Goal: Task Accomplishment & Management: Complete application form

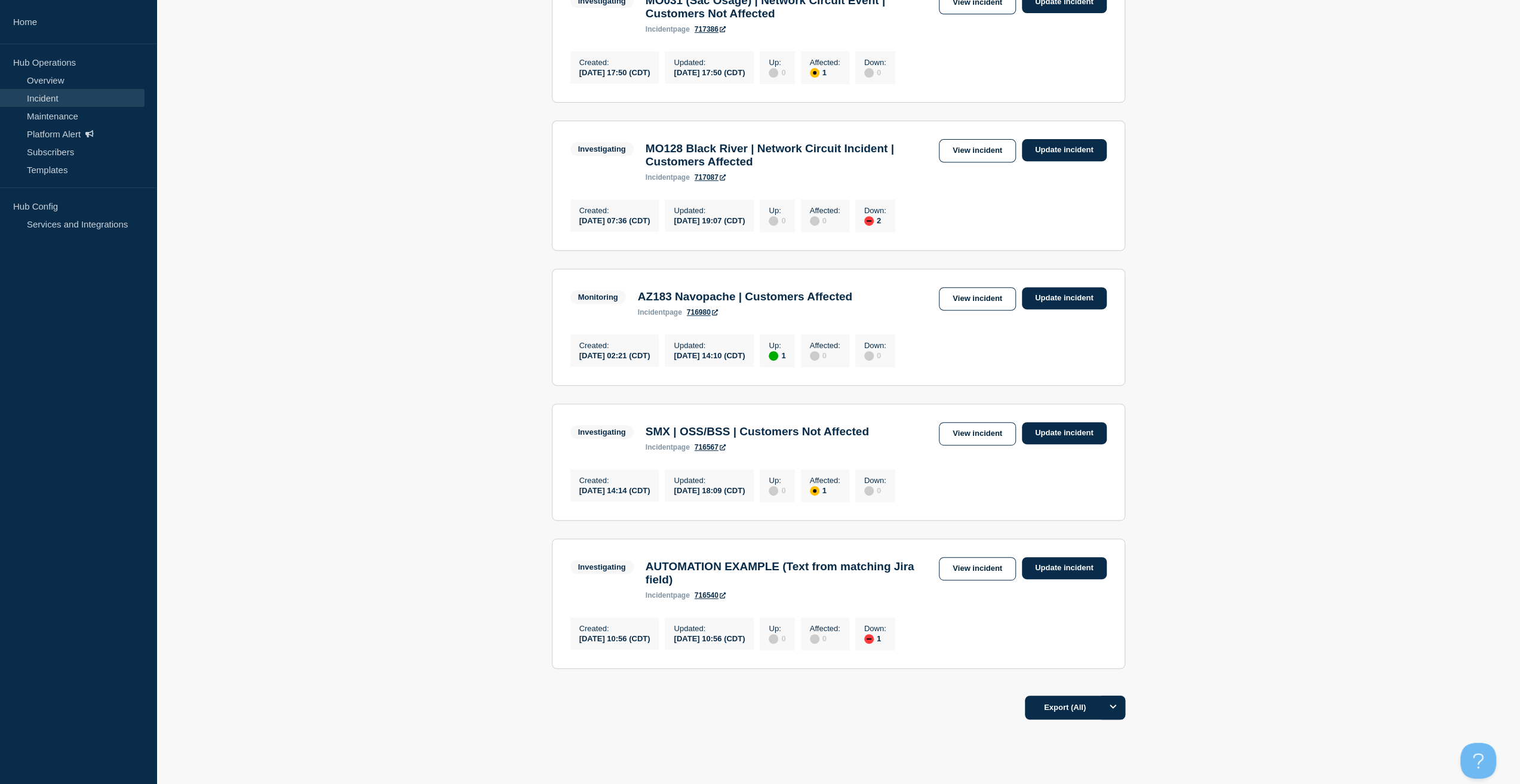
scroll to position [418, 0]
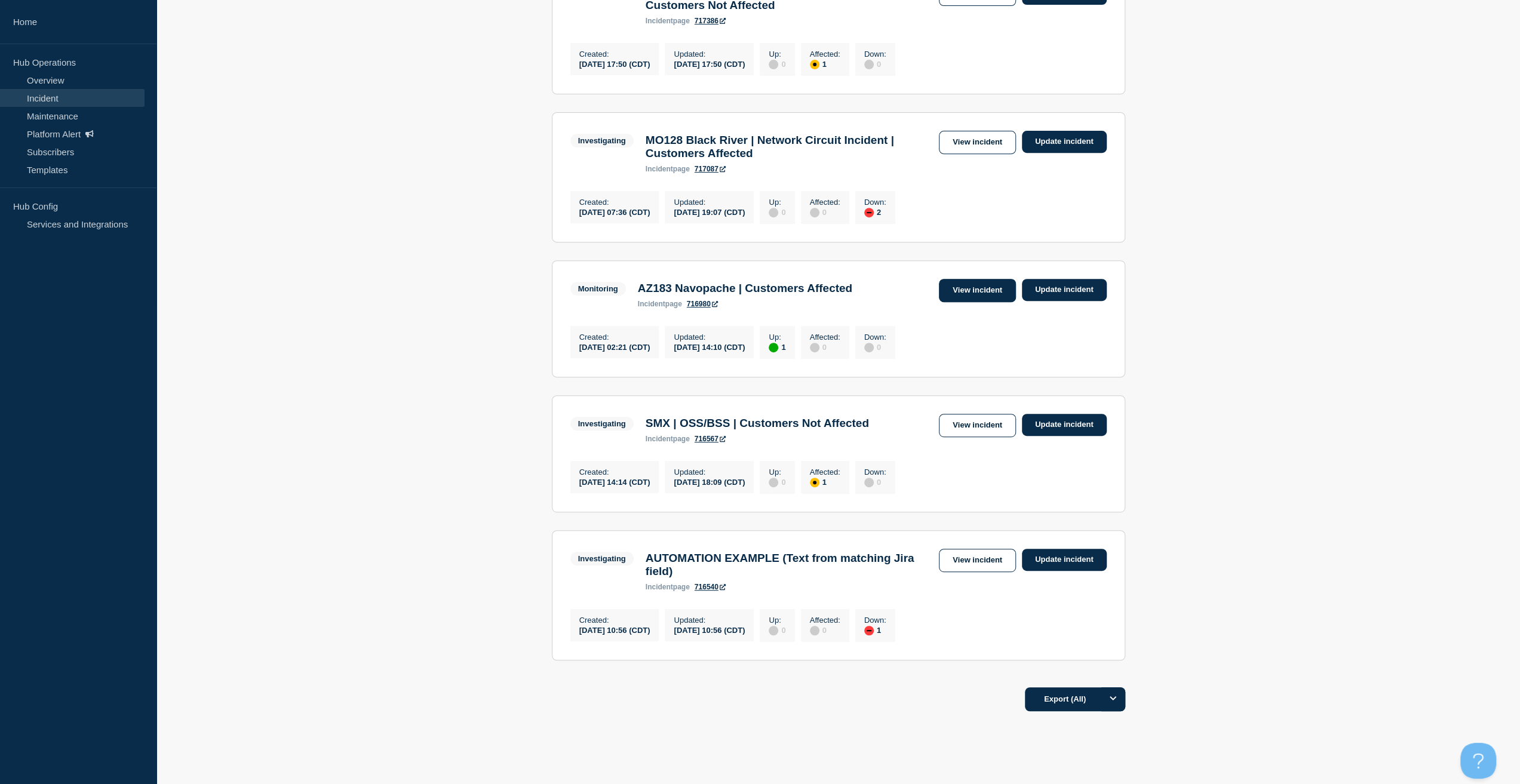
click at [988, 302] on link "View incident" at bounding box center [977, 290] width 77 height 23
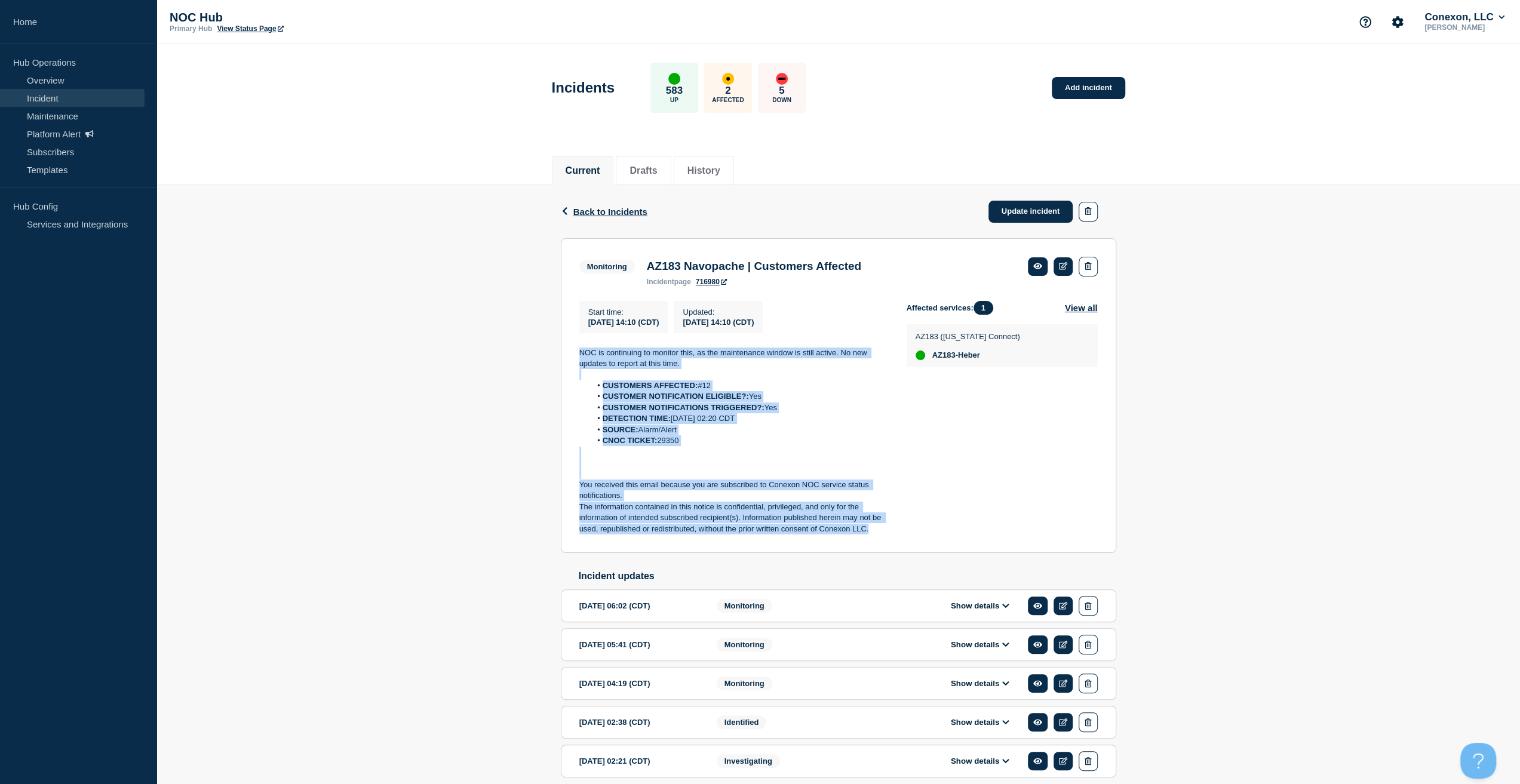
drag, startPoint x: 814, startPoint y: 502, endPoint x: 495, endPoint y: 342, distance: 356.9
click at [495, 342] on div "Back Back to Incidents Update incident Monitoring AZ183 Navopache | Customers A…" at bounding box center [838, 500] width 1364 height 631
copy div "NOC is continuing to monitor this, as the maintenance window is still active. N…"
click at [1010, 208] on link "Update incident" at bounding box center [1031, 211] width 85 height 22
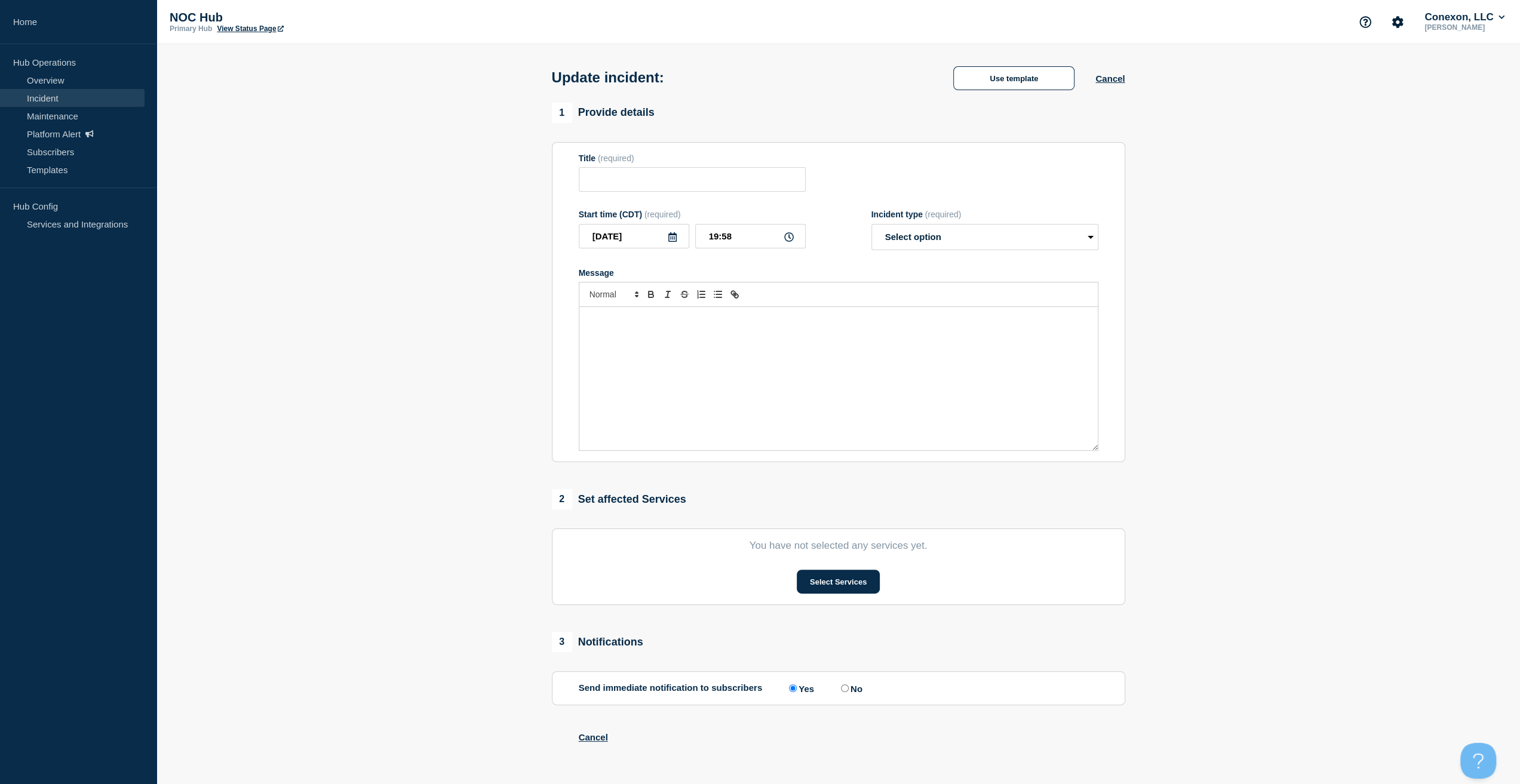
type input "AZ183 Navopache | Customers Affected"
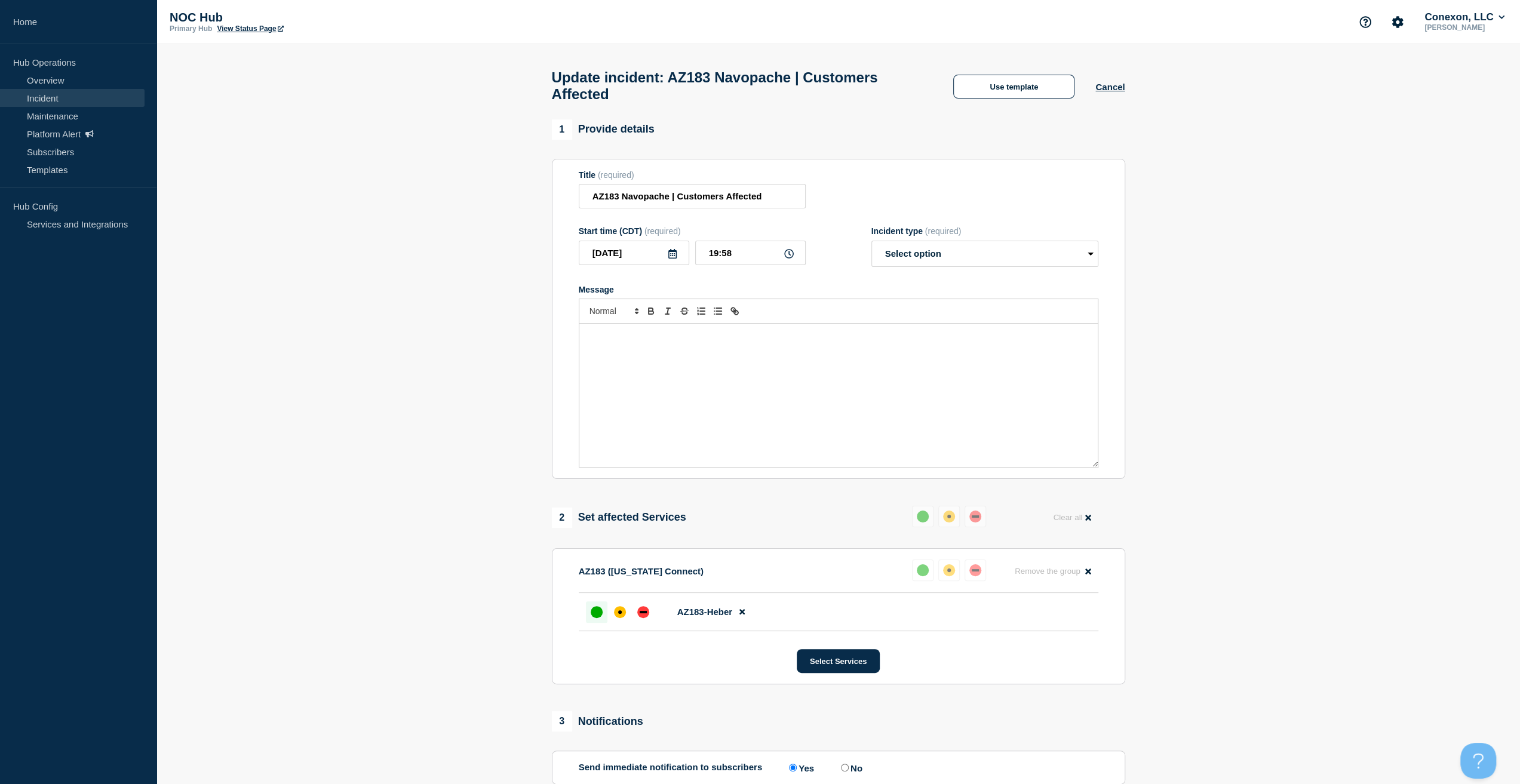
click at [752, 372] on div "Message" at bounding box center [839, 396] width 518 height 144
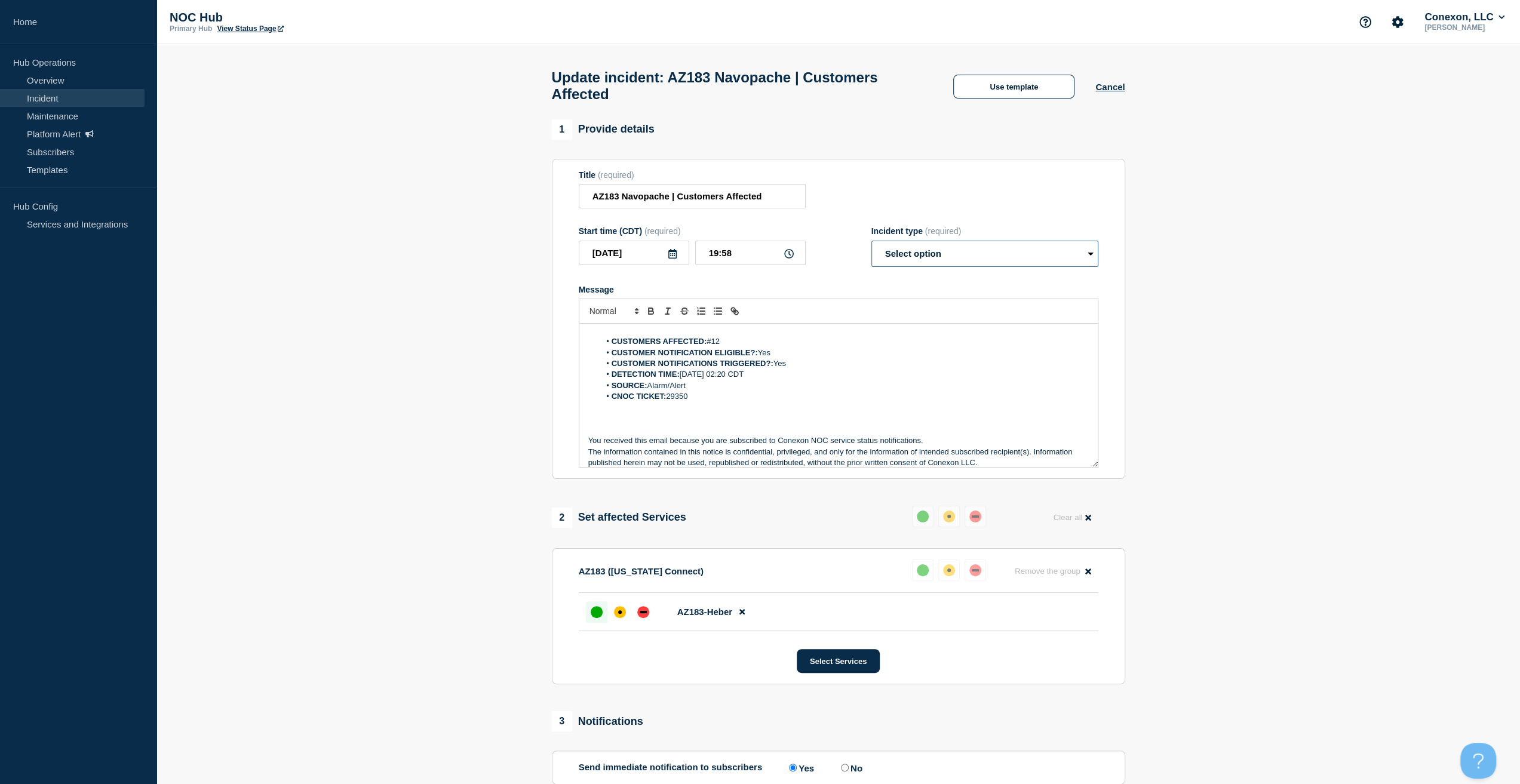
click at [946, 257] on select "Select option Investigating Identified Monitoring Resolved" at bounding box center [985, 254] width 227 height 27
select select "monitoring"
click at [871, 247] on select "Select option Investigating Identified Monitoring Resolved" at bounding box center [985, 254] width 227 height 27
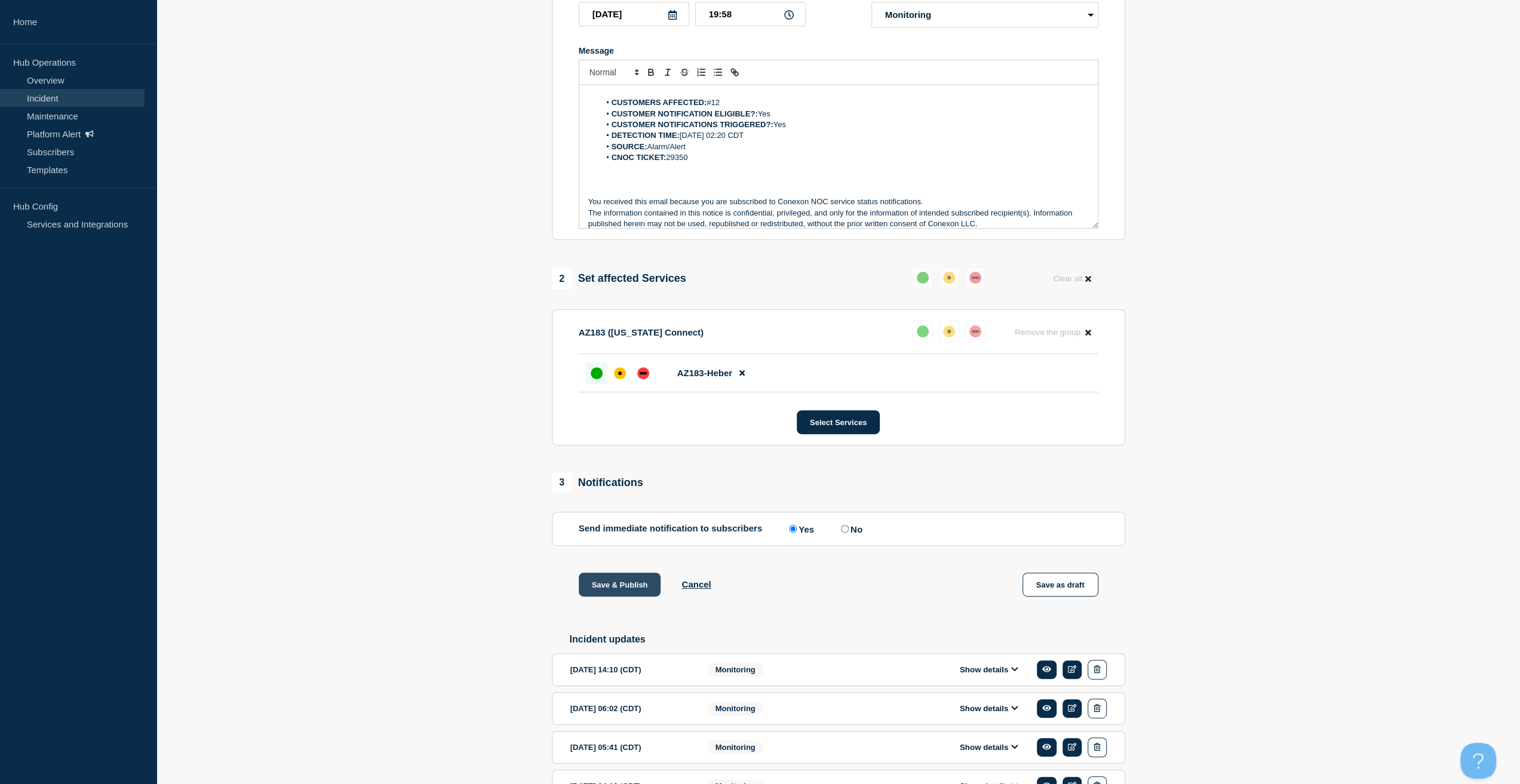
click at [615, 584] on button "Save & Publish" at bounding box center [619, 584] width 83 height 24
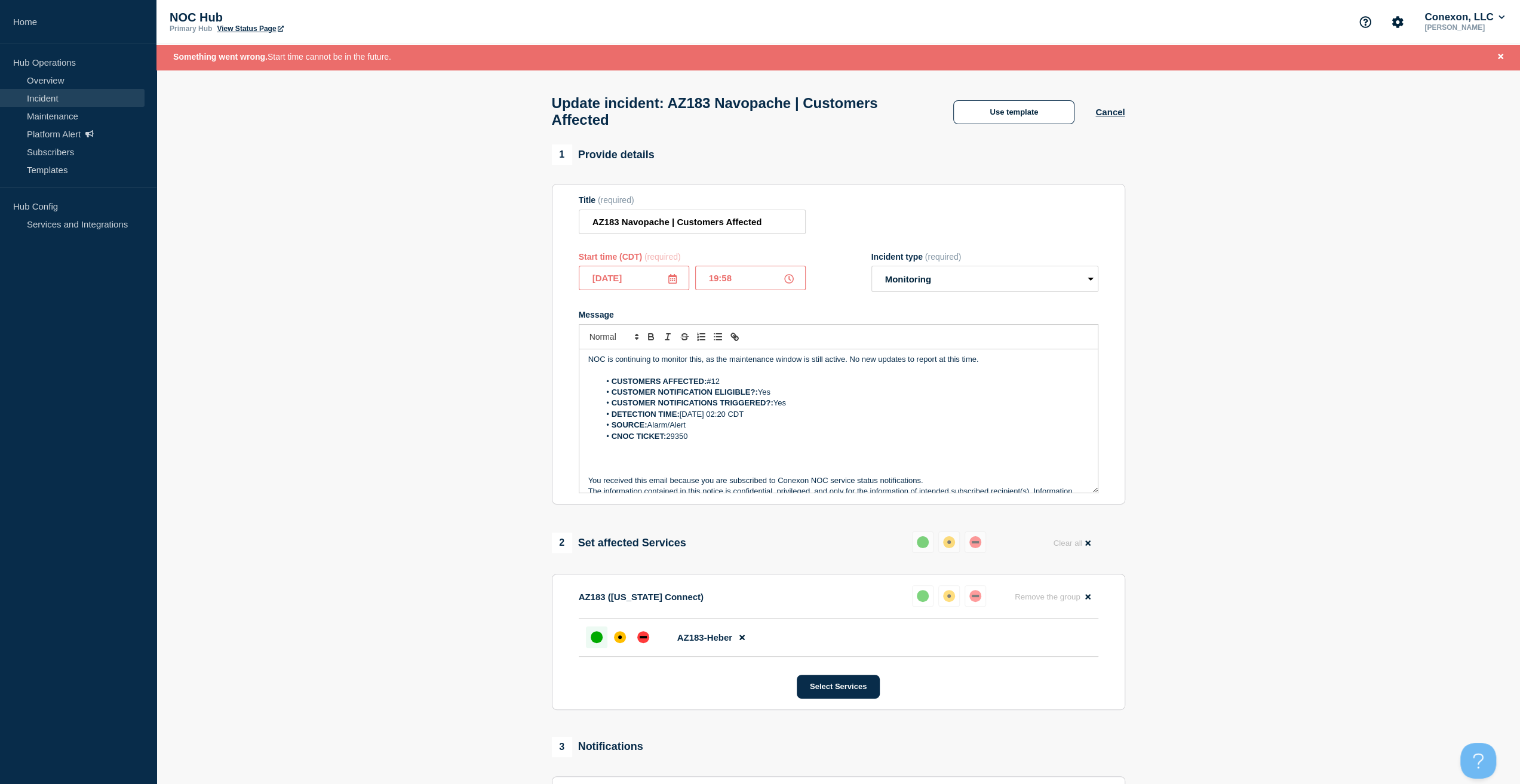
scroll to position [0, 0]
click at [958, 292] on select "Select option Investigating Identified Monitoring Resolved" at bounding box center [985, 278] width 227 height 27
click at [791, 284] on icon at bounding box center [789, 278] width 10 height 10
click at [787, 284] on icon at bounding box center [789, 278] width 10 height 10
click at [753, 281] on input "19:58" at bounding box center [750, 278] width 111 height 25
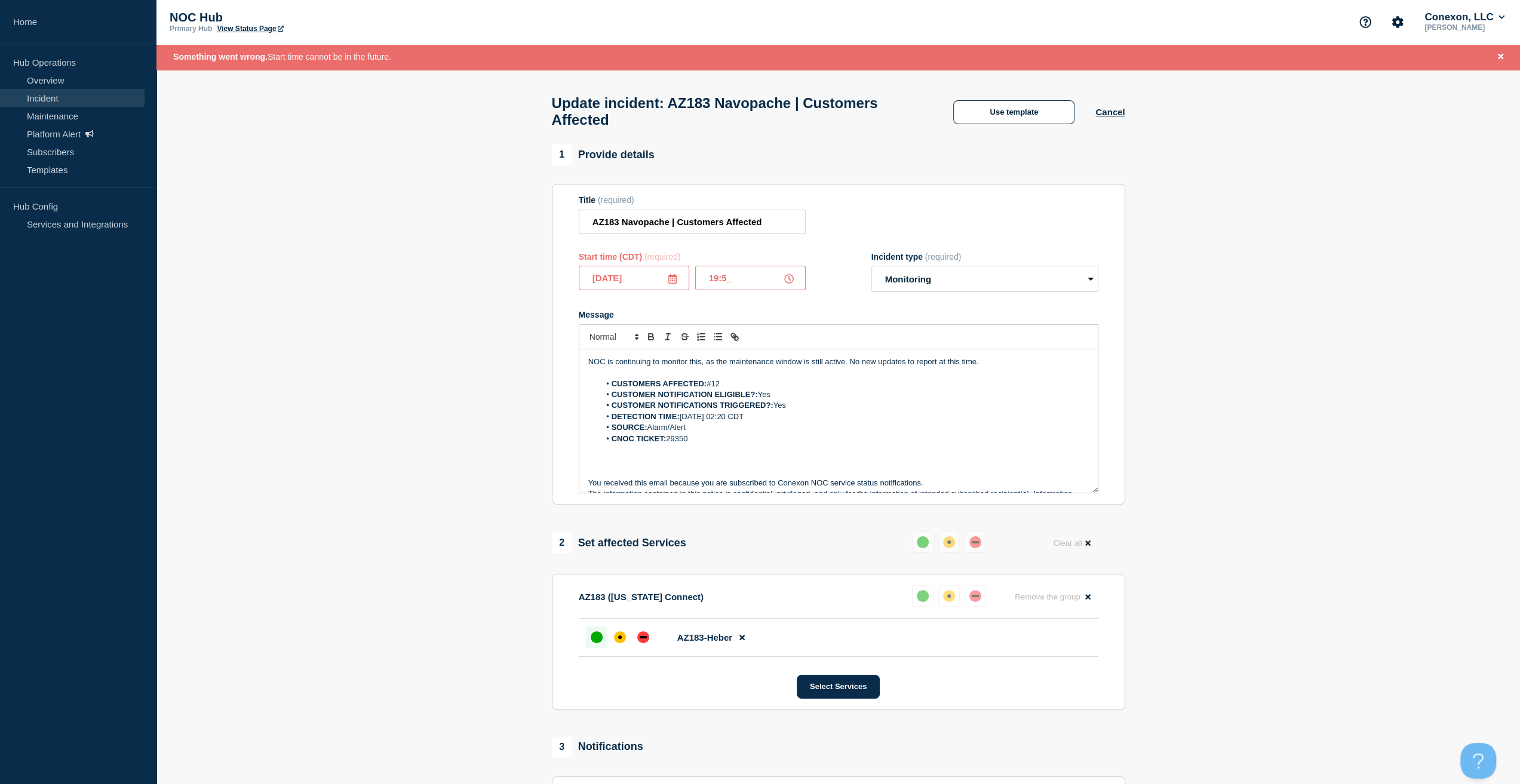
type input "19:57"
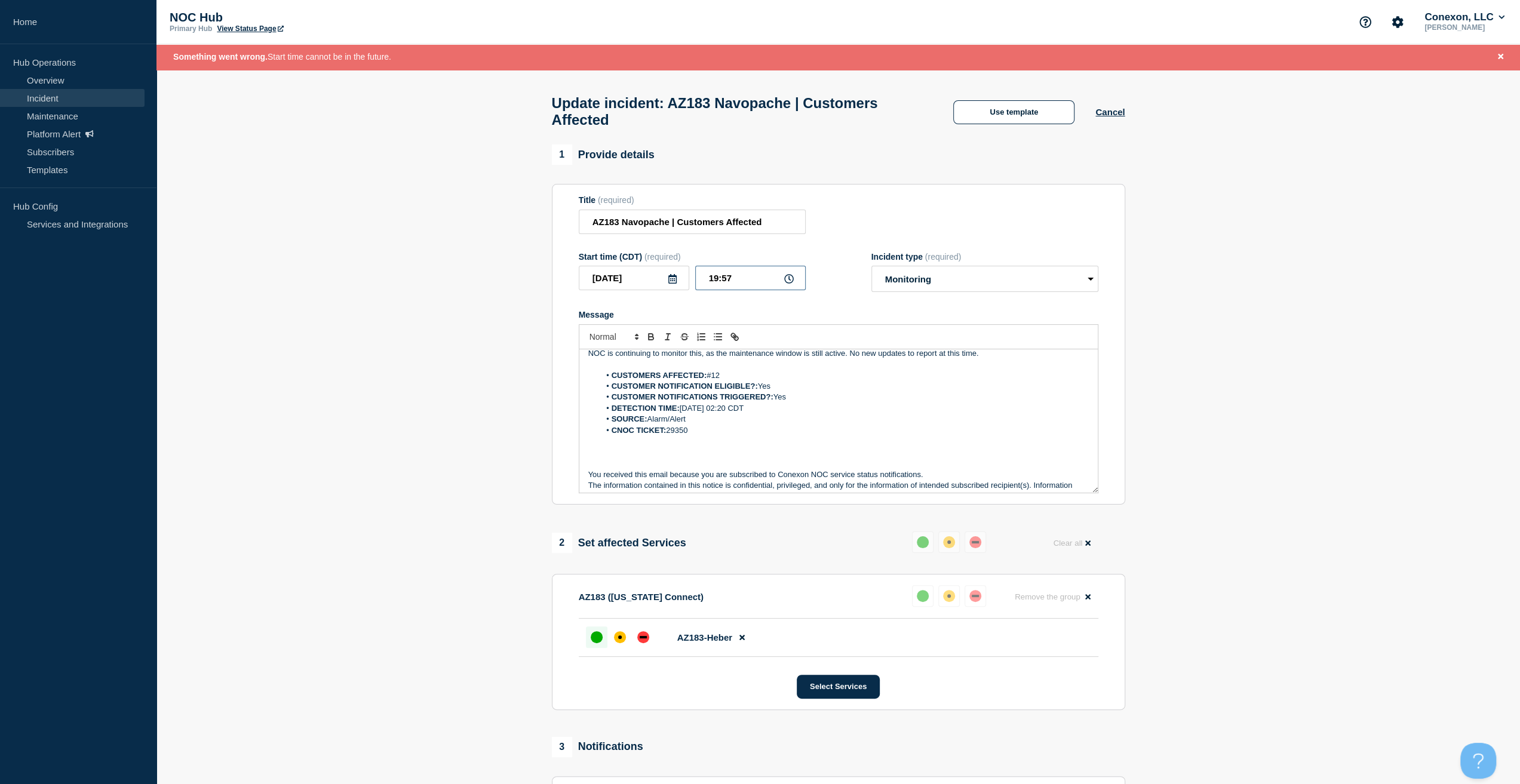
scroll to position [25, 0]
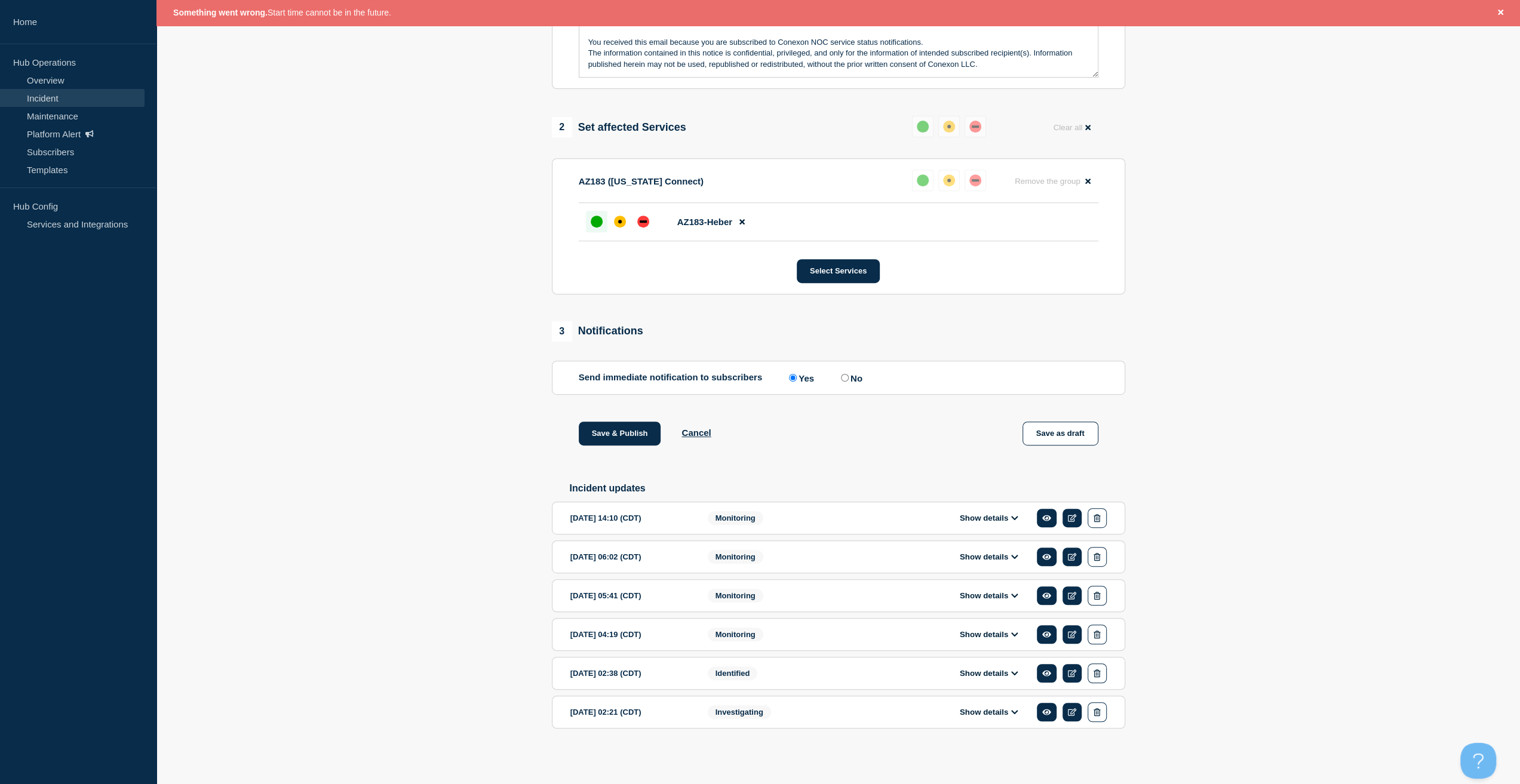
click at [636, 430] on button "Save & Publish" at bounding box center [619, 433] width 83 height 24
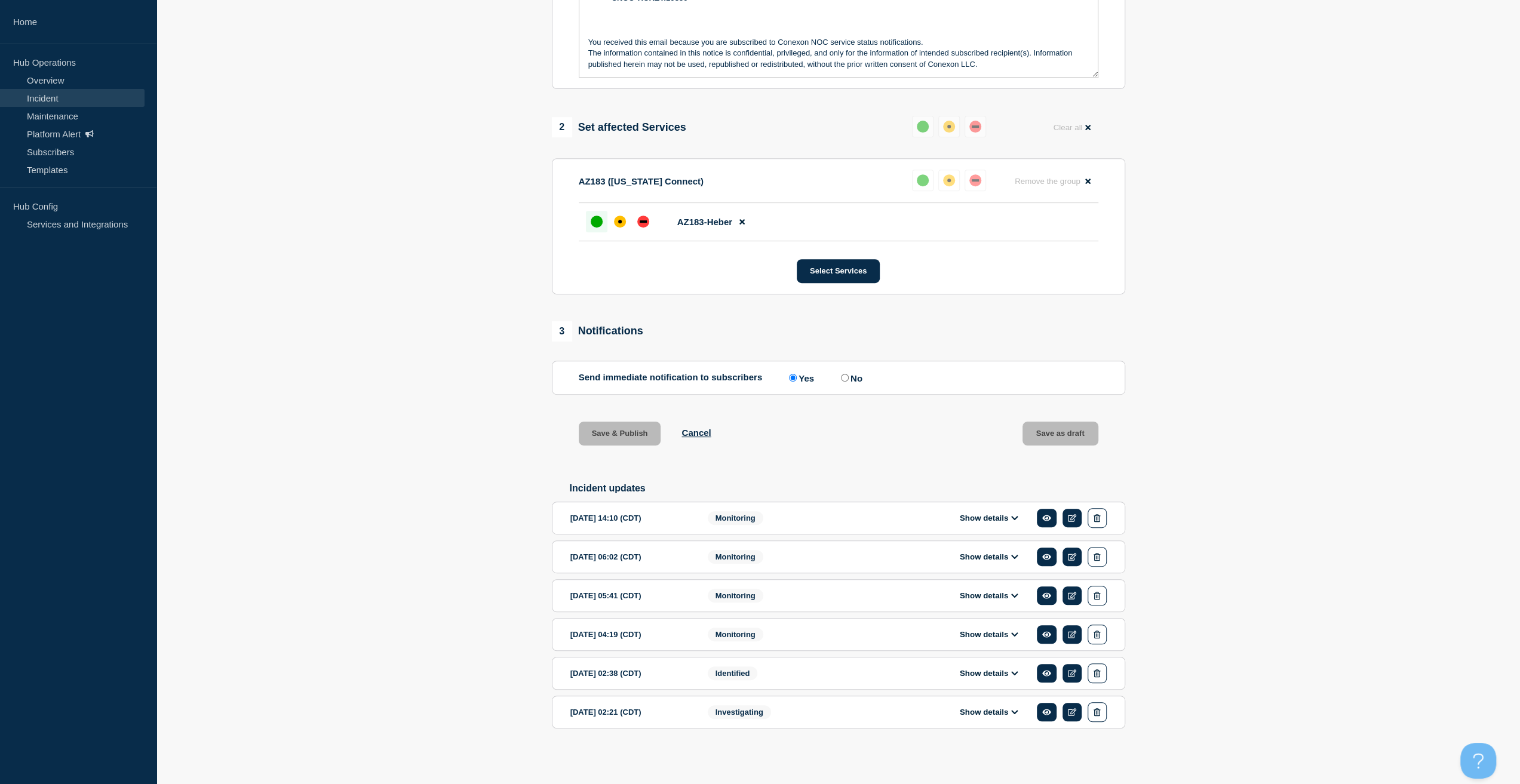
scroll to position [395, 0]
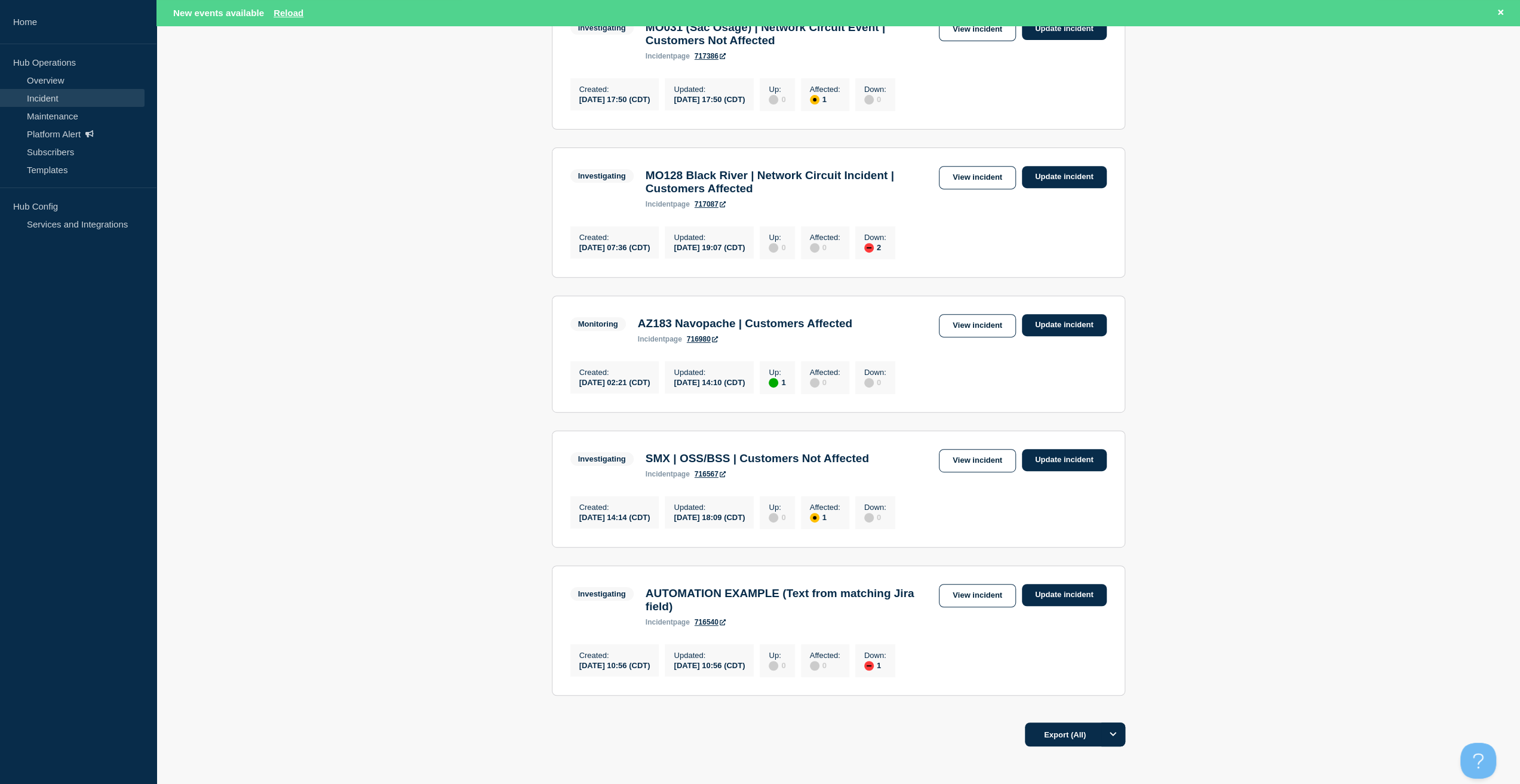
scroll to position [418, 0]
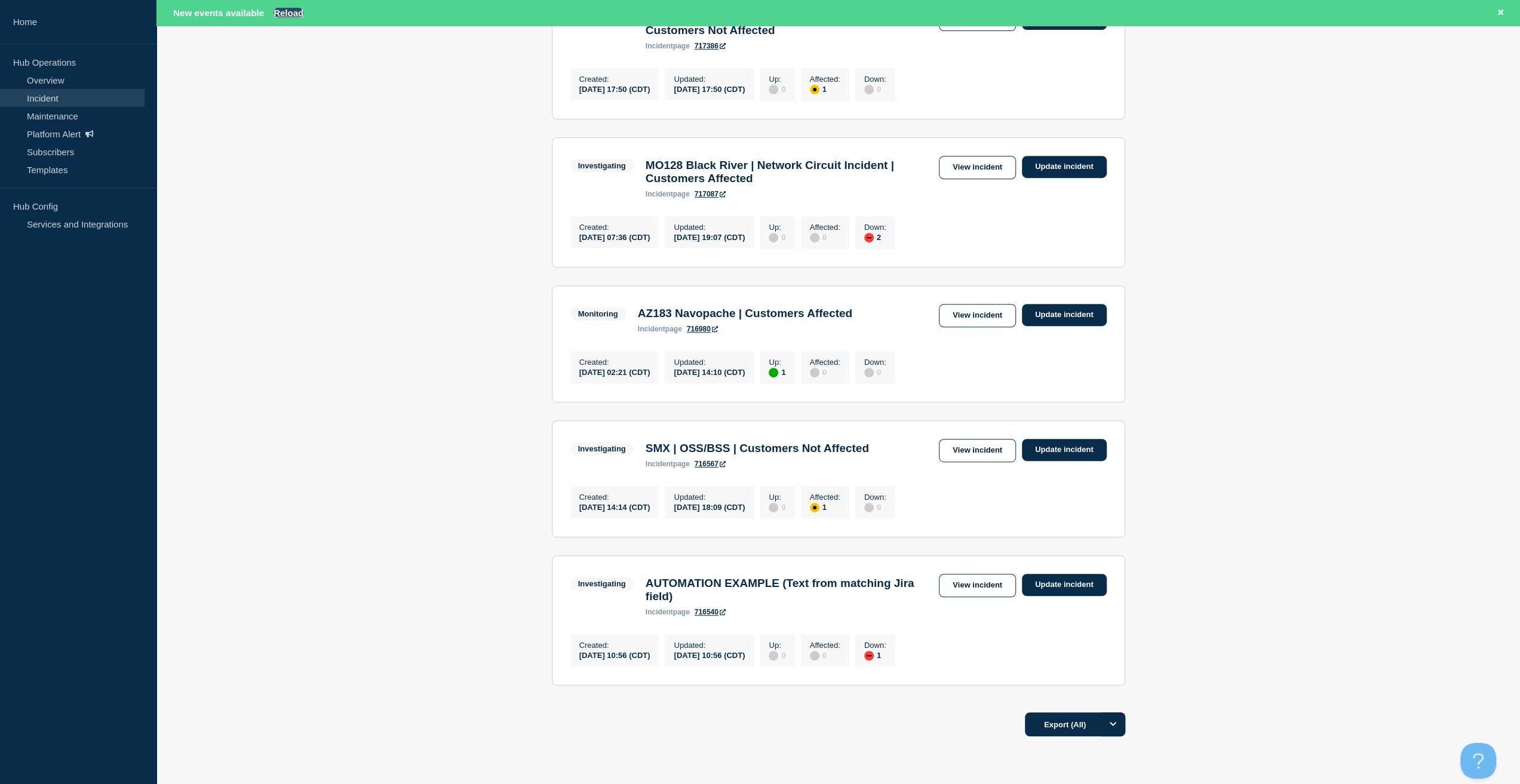
click at [286, 15] on button "Reload" at bounding box center [288, 12] width 30 height 10
click at [279, 8] on button "Reload" at bounding box center [288, 12] width 30 height 10
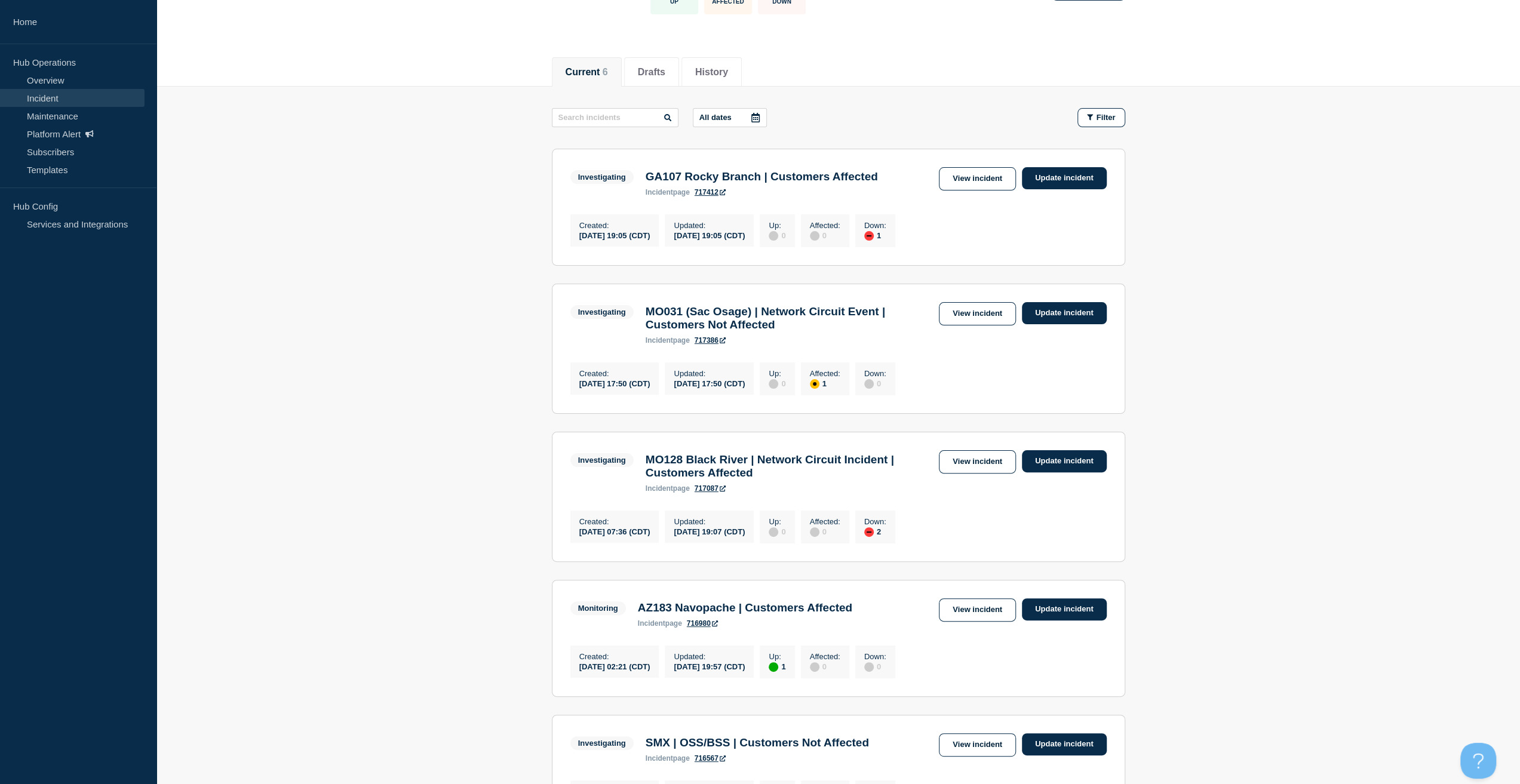
scroll to position [94, 0]
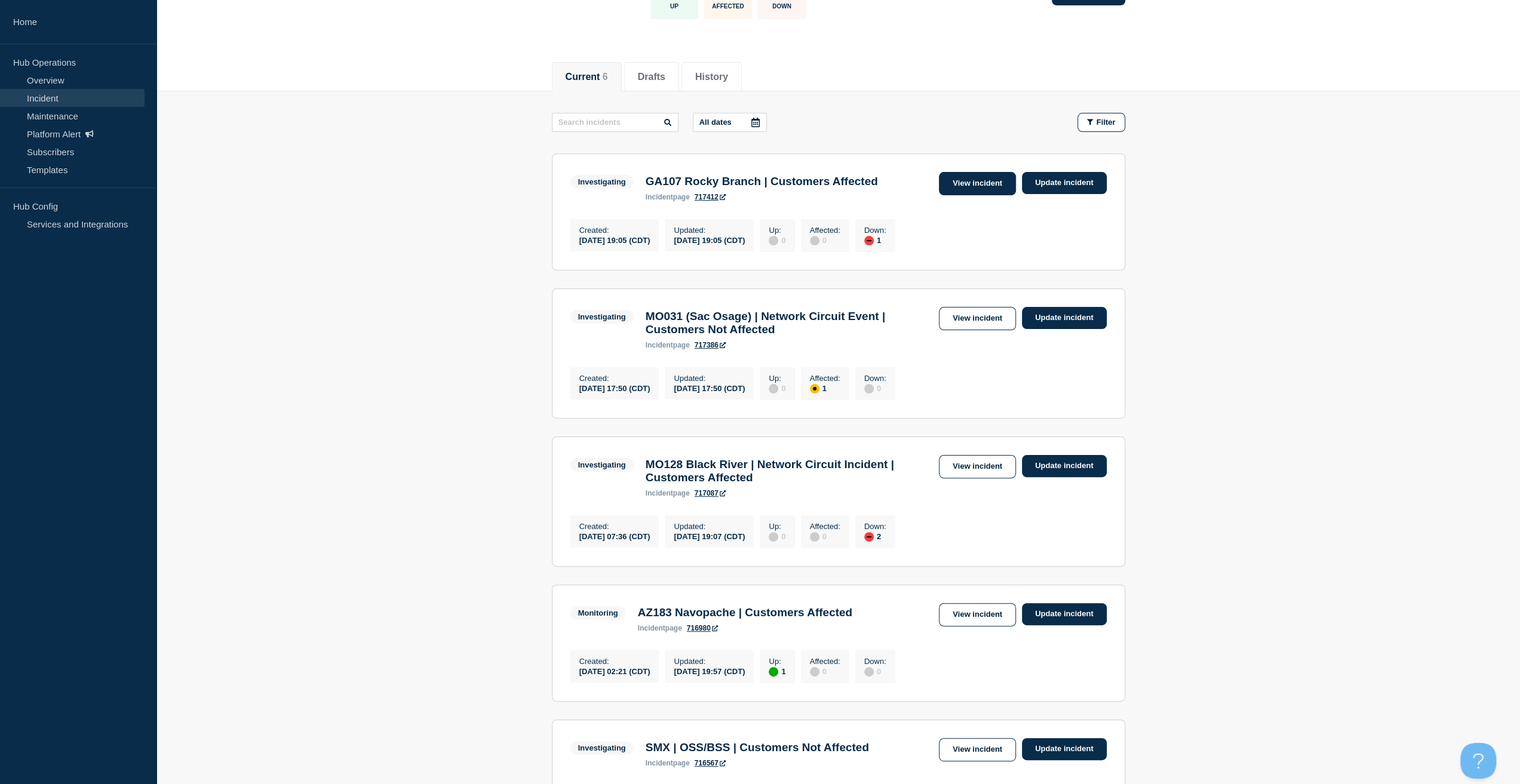
click at [977, 175] on link "View incident" at bounding box center [977, 184] width 77 height 23
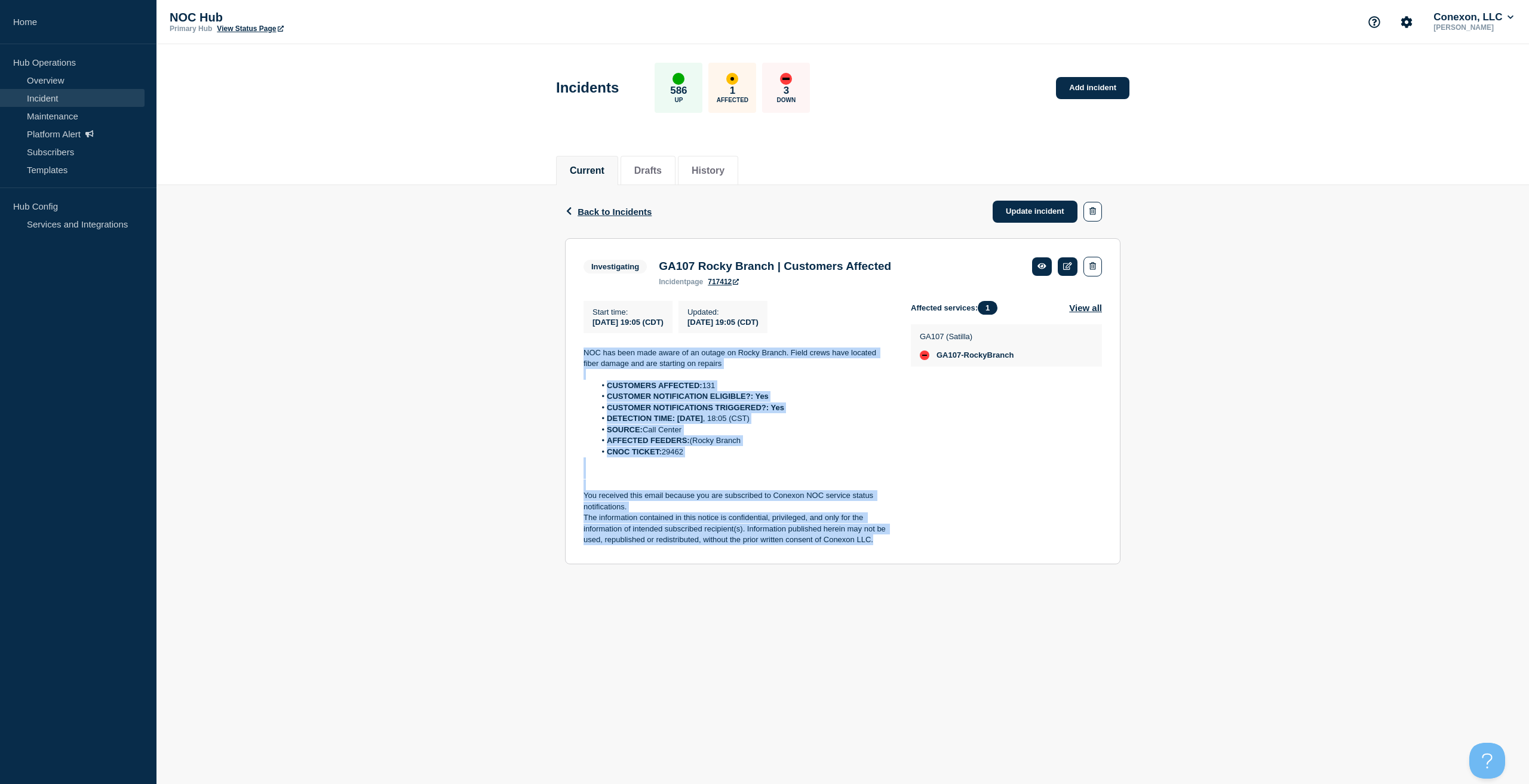
copy div "NOC has been made aware of an outage on Rocky Branch. Field crews have located …"
drag, startPoint x: 849, startPoint y: 522, endPoint x: 541, endPoint y: 344, distance: 355.7
click at [541, 344] on div "Back Back to Incidents Update incident Investigating GA107 Rocky Branch | Custo…" at bounding box center [842, 384] width 1373 height 397
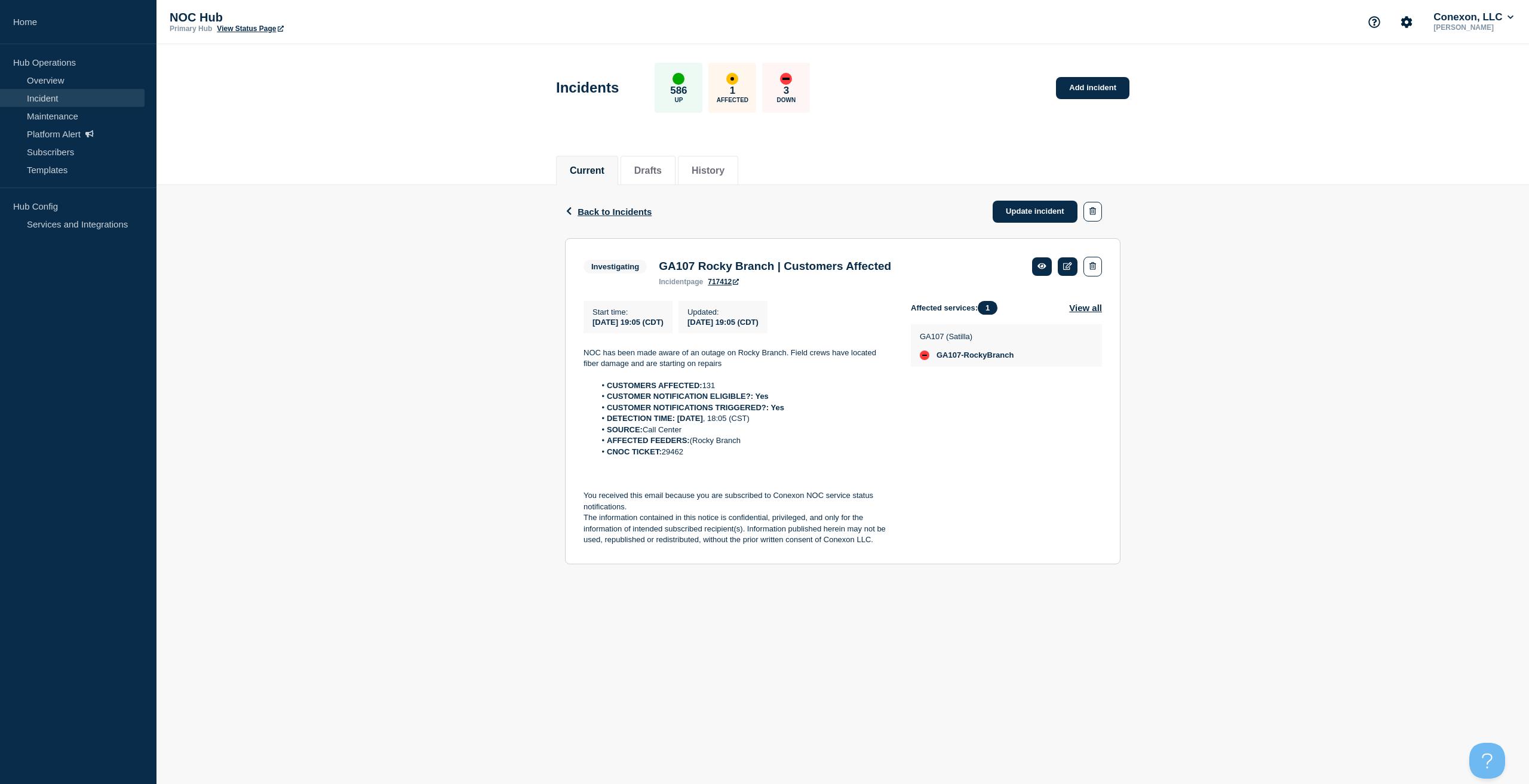
click at [1023, 194] on div "Back Back to Incidents Update incident" at bounding box center [843, 212] width 556 height 53
click at [1023, 205] on link "Update incident" at bounding box center [1036, 211] width 85 height 22
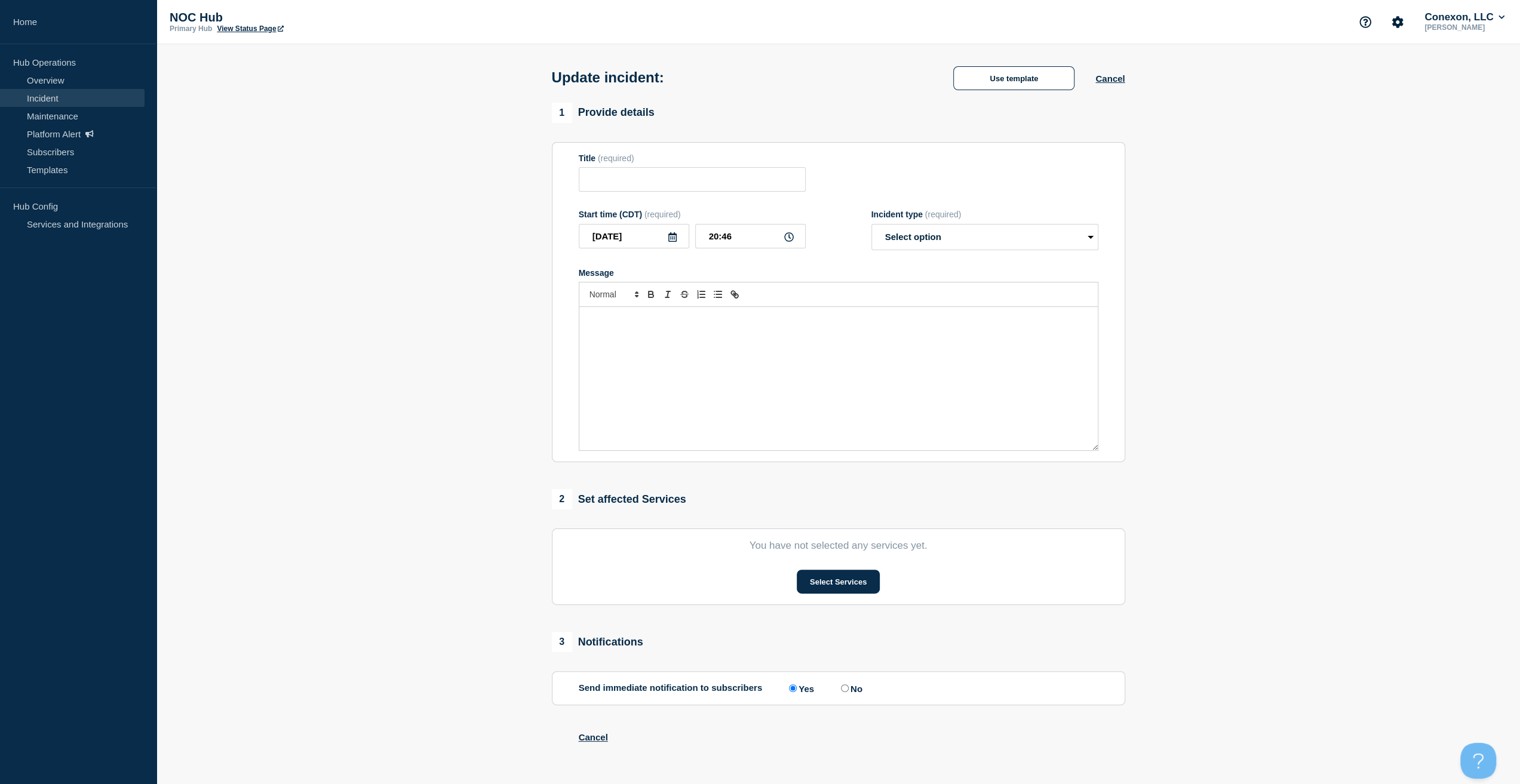
type input "GA107 Rocky Branch | Customers Affected"
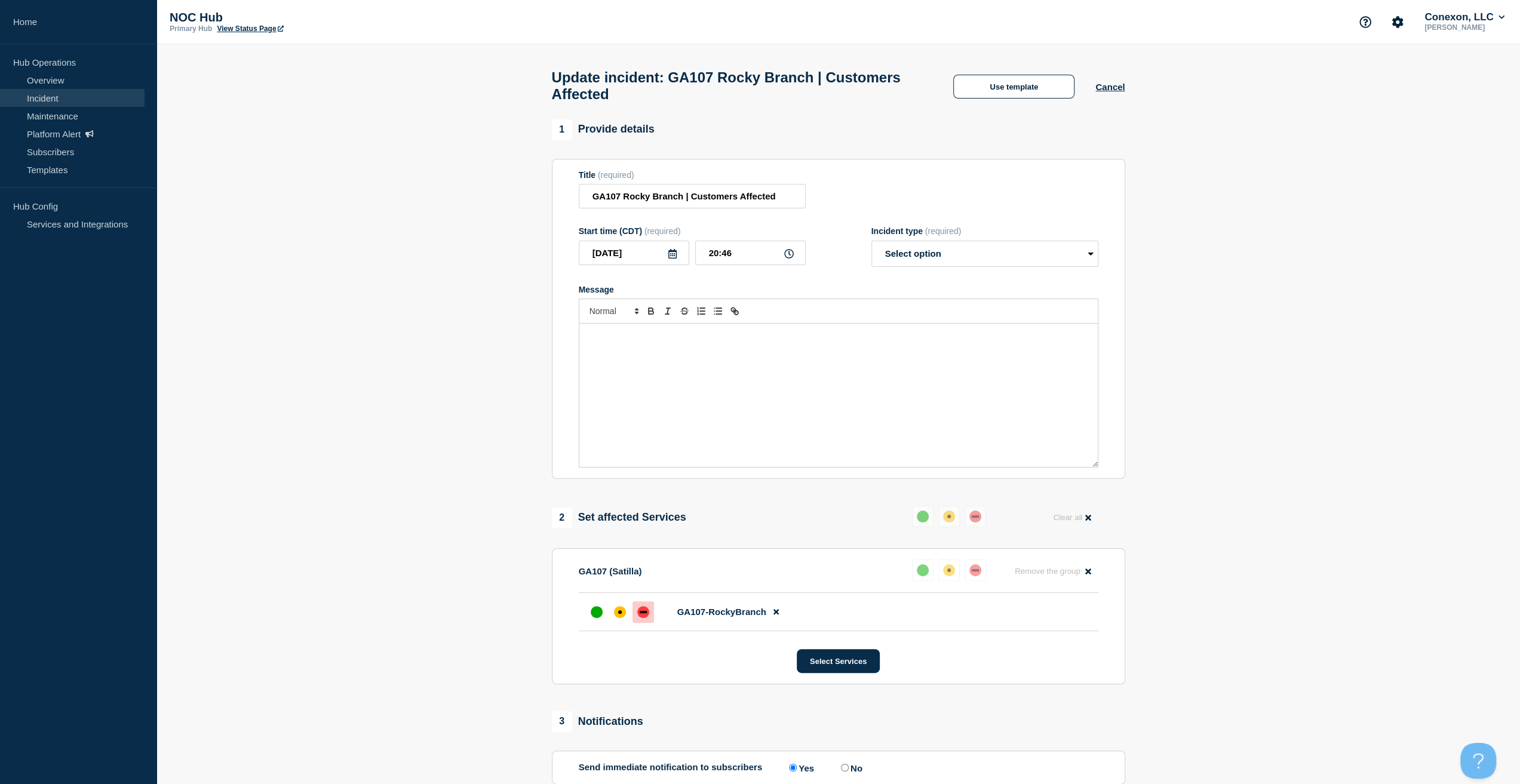
click at [792, 427] on div "Message" at bounding box center [839, 396] width 518 height 144
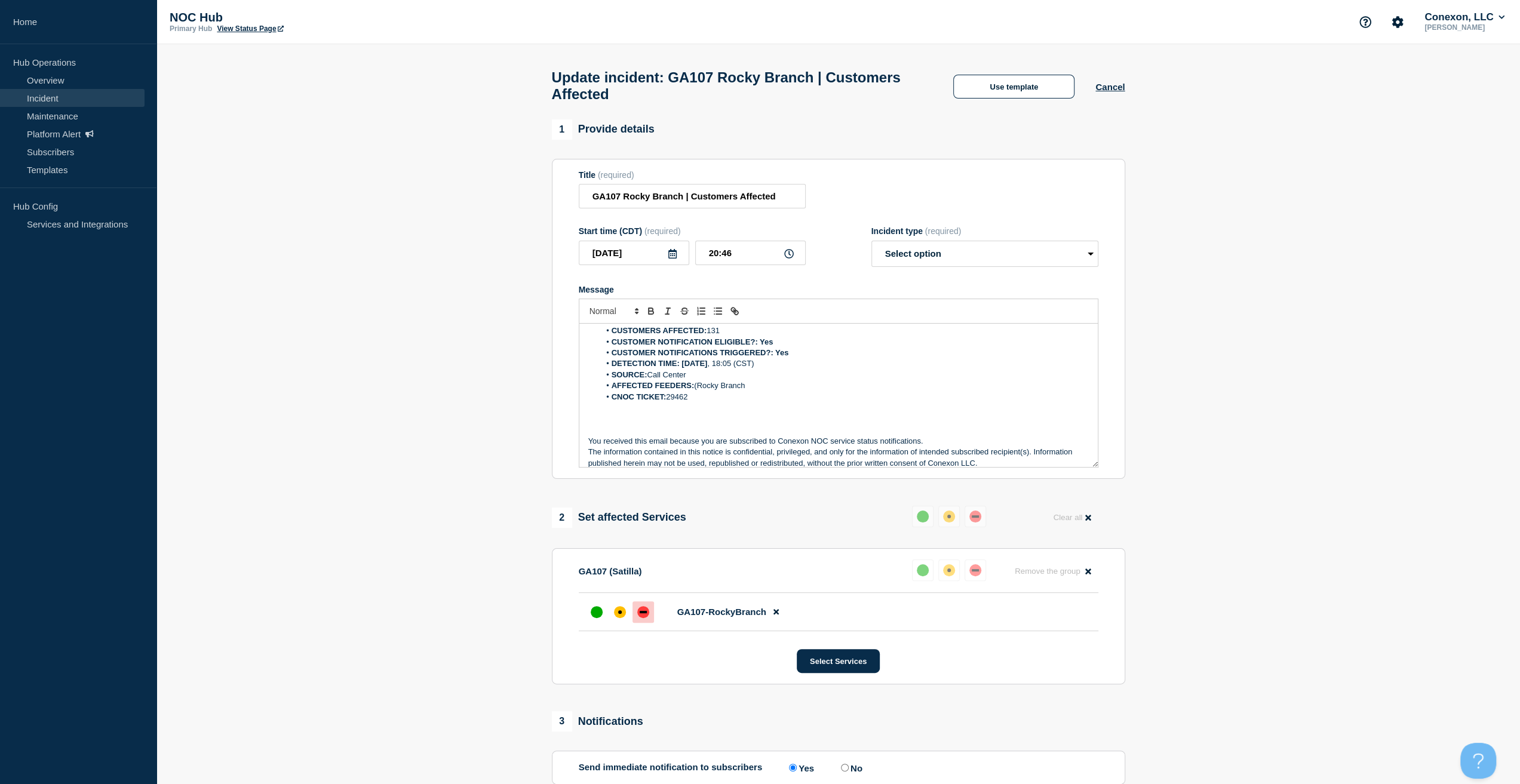
click at [874, 273] on form "Title (required) GA107 Rocky Branch | Customers Affected Start time (CDT) (requ…" at bounding box center [839, 319] width 520 height 298
click at [896, 265] on select "Select option Investigating Identified Monitoring Resolved" at bounding box center [985, 254] width 227 height 27
click at [903, 251] on select "Select option Investigating Identified Monitoring Resolved" at bounding box center [985, 254] width 227 height 27
select select "monitoring"
click at [871, 247] on select "Select option Investigating Identified Monitoring Resolved" at bounding box center [985, 254] width 227 height 27
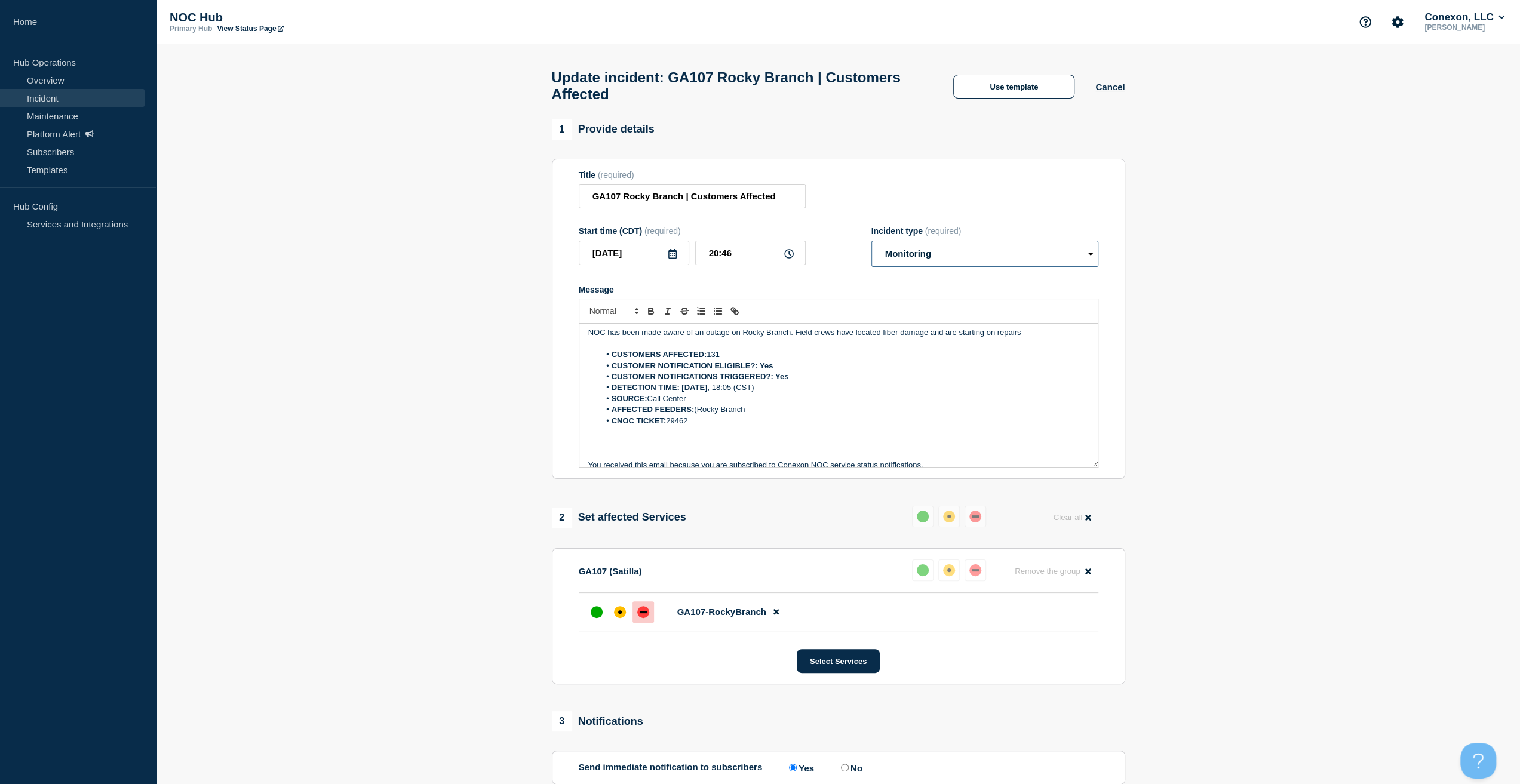
scroll to position [0, 0]
drag, startPoint x: 926, startPoint y: 341, endPoint x: 357, endPoint y: 319, distance: 569.4
click at [357, 319] on section "1 Provide details Title (required) GA107 Rocky Branch | Customers Affected Star…" at bounding box center [838, 541] width 1364 height 843
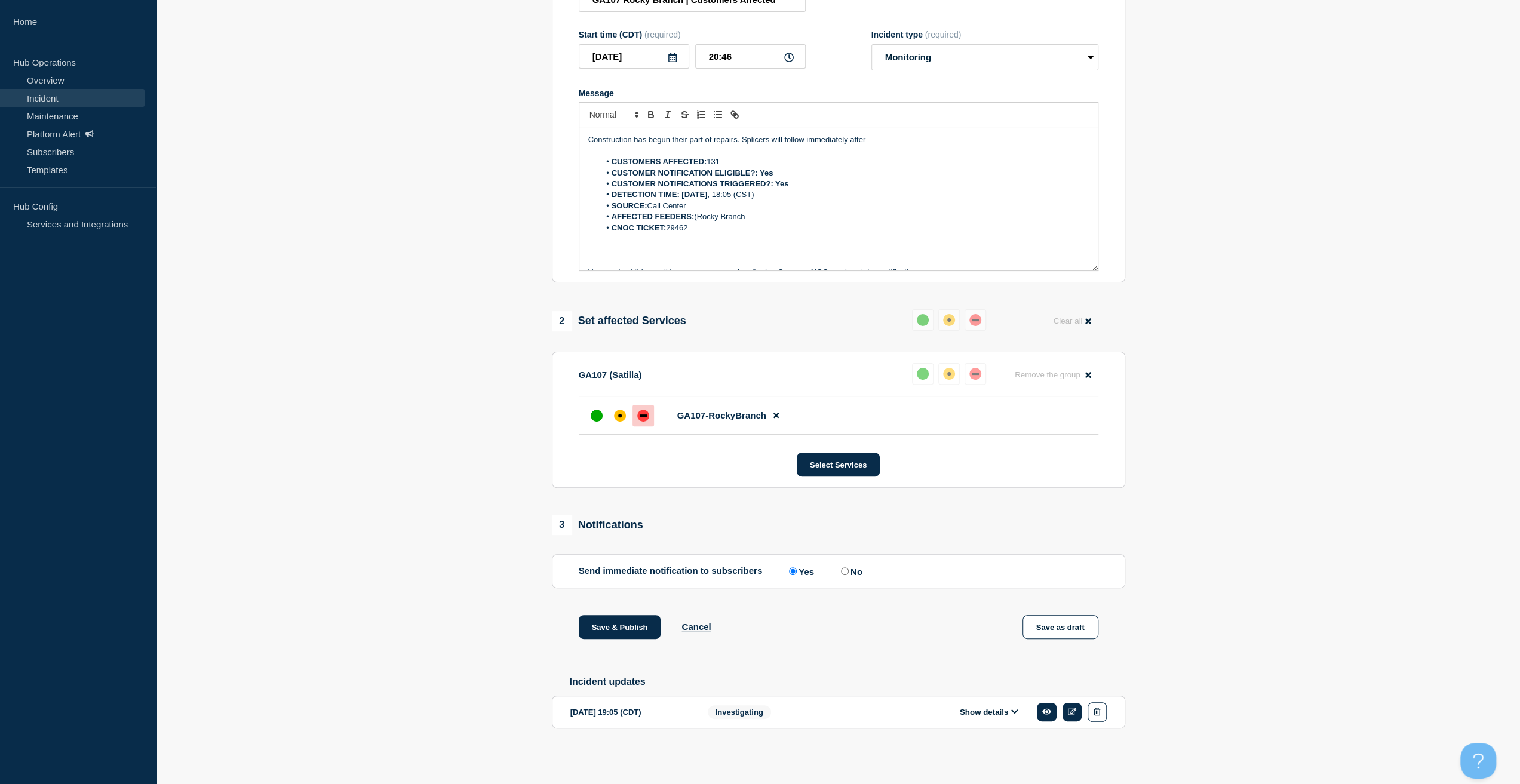
click at [627, 612] on div "1 Provide details Title (required) GA107 Rocky Branch | Customers Affected Star…" at bounding box center [839, 344] width 587 height 843
click at [625, 627] on button "Save & Publish" at bounding box center [619, 626] width 83 height 24
